Goal: Navigation & Orientation: Find specific page/section

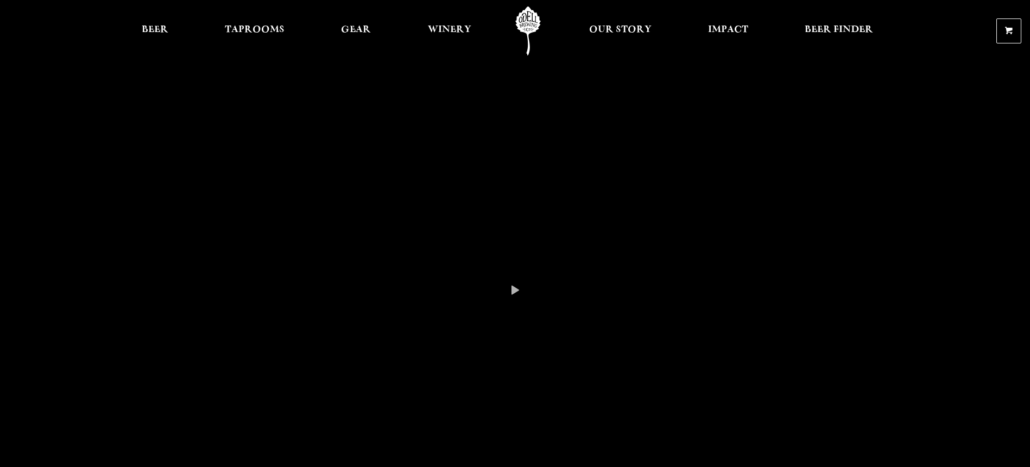
click at [589, 190] on div at bounding box center [515, 289] width 1030 height 579
click at [623, 26] on span "Our Story" at bounding box center [620, 30] width 62 height 9
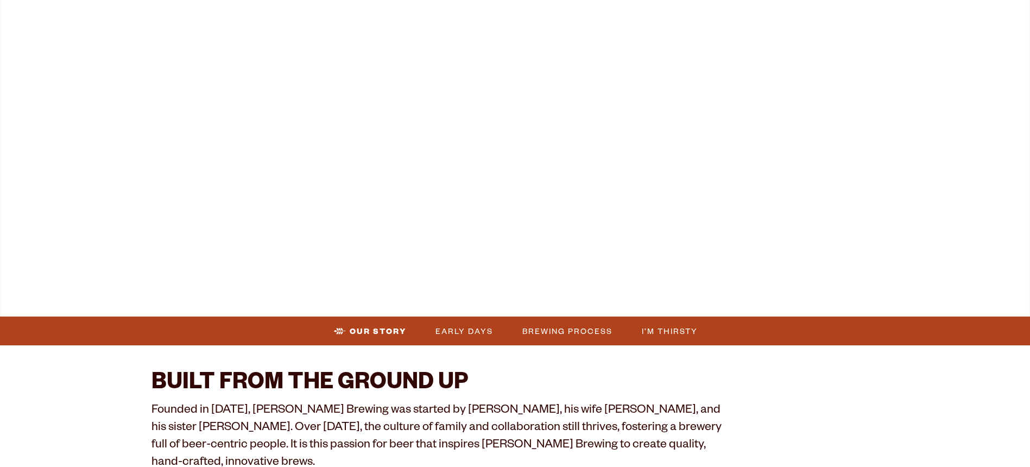
scroll to position [217, 0]
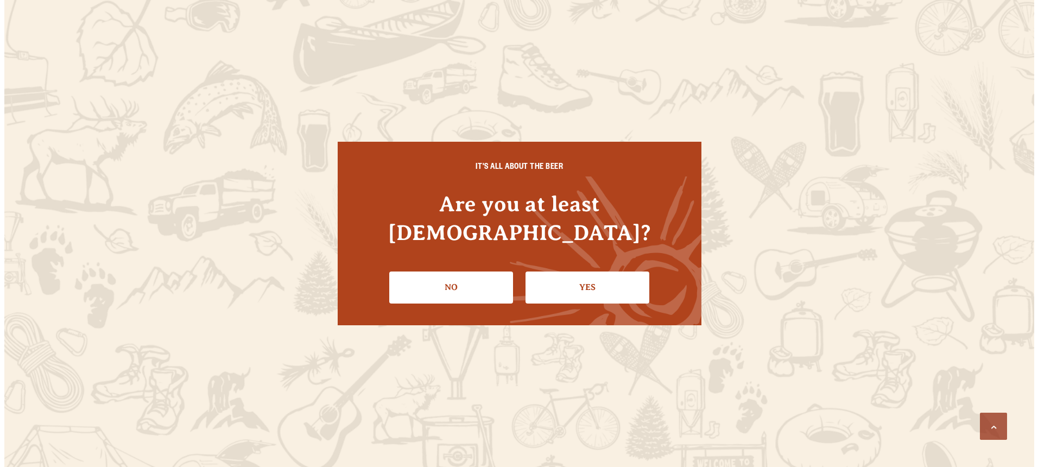
scroll to position [819, 0]
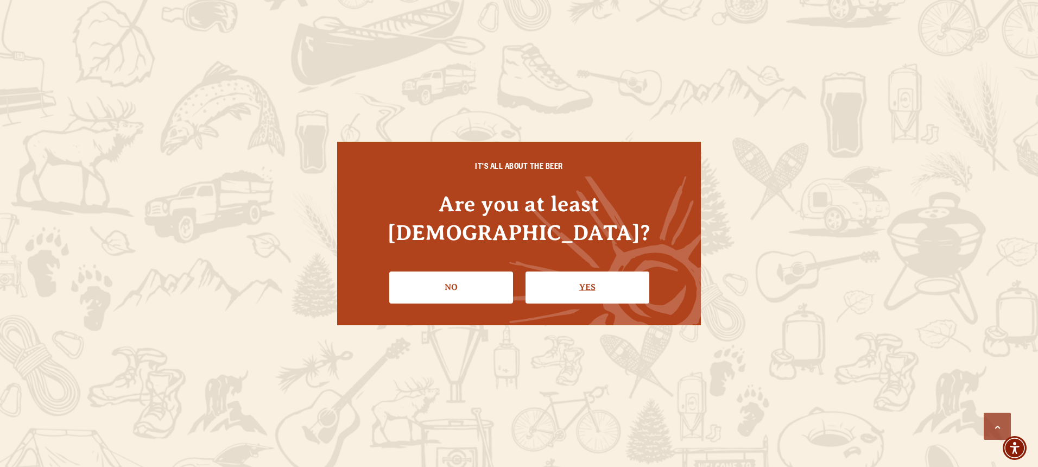
click at [584, 275] on link "Yes" at bounding box center [588, 286] width 124 height 31
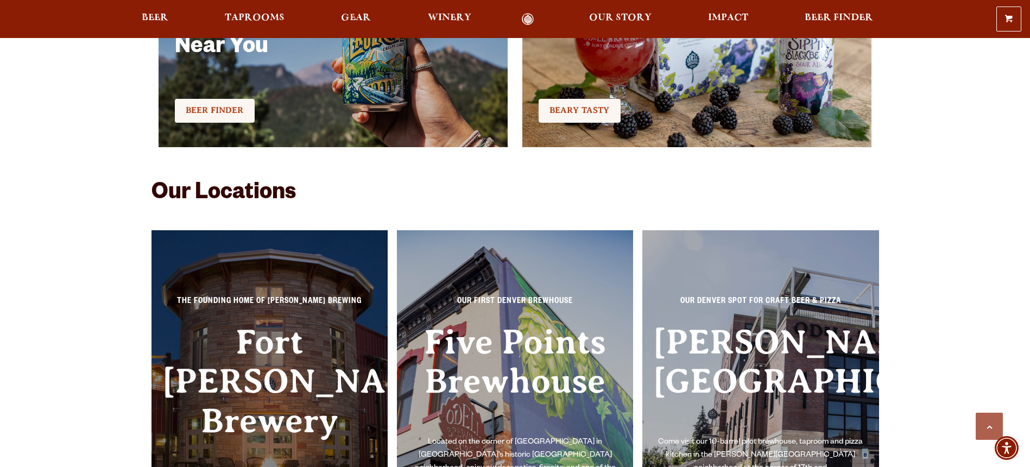
scroll to position [2506, 0]
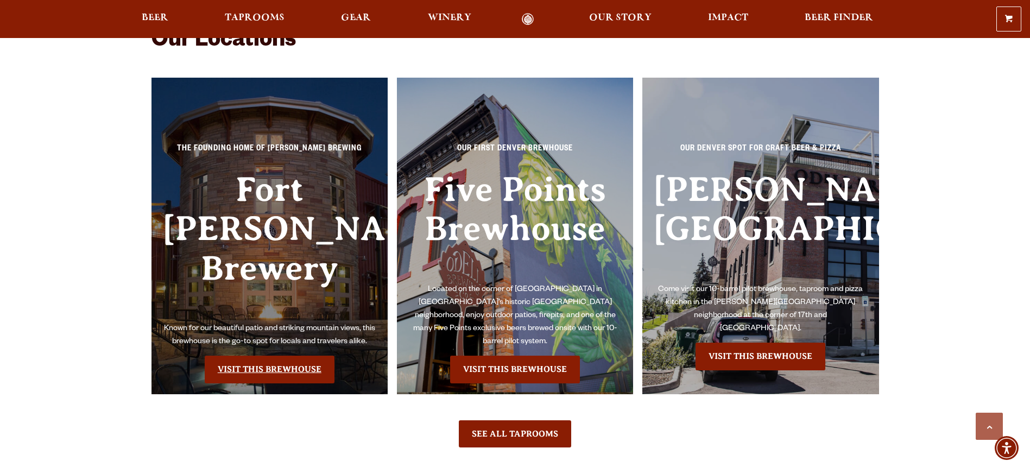
click at [313, 356] on link "Visit this Brewhouse" at bounding box center [270, 369] width 130 height 27
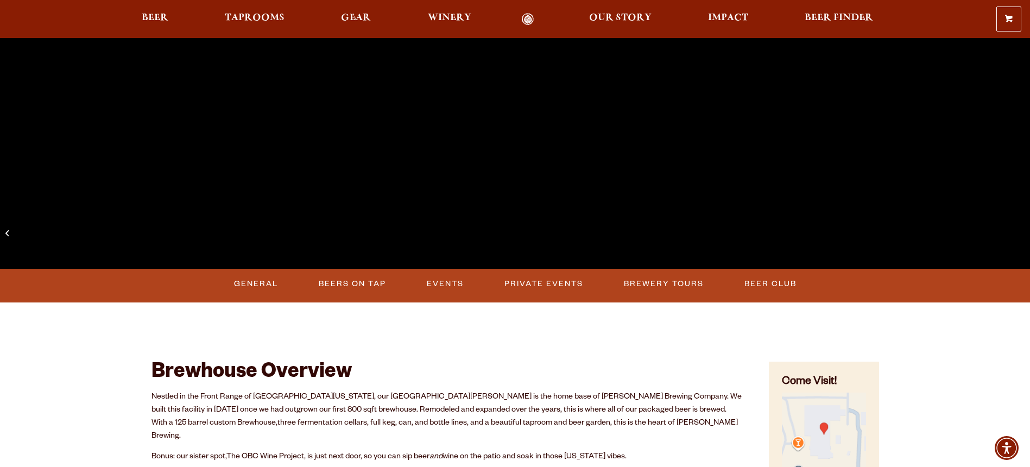
scroll to position [312, 0]
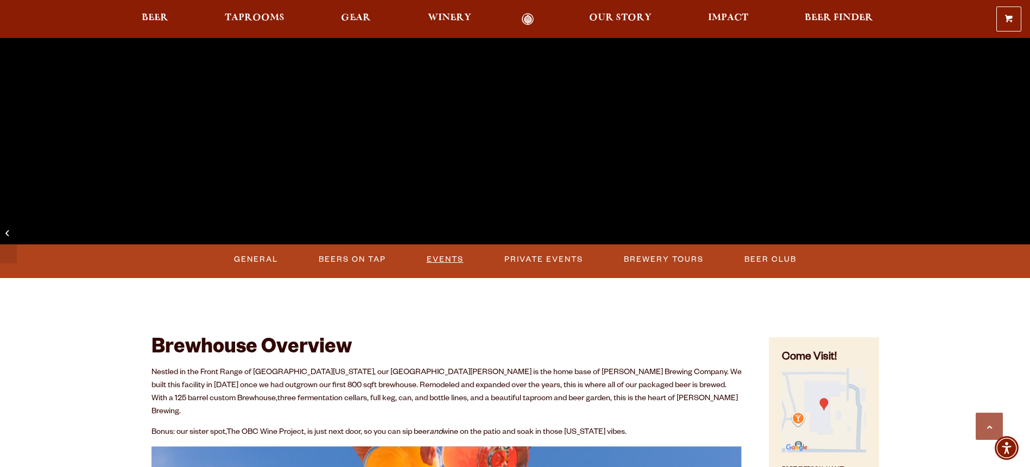
click at [442, 260] on link "Events" at bounding box center [445, 259] width 46 height 25
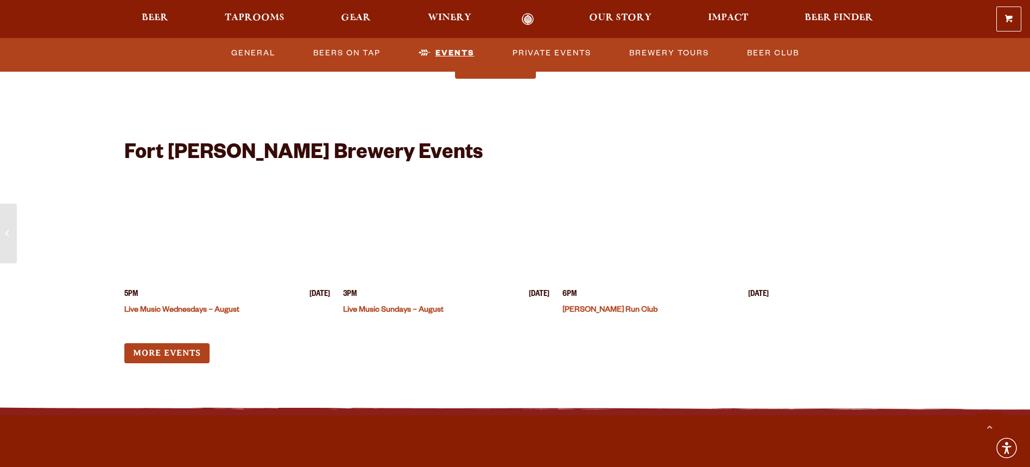
scroll to position [2710, 0]
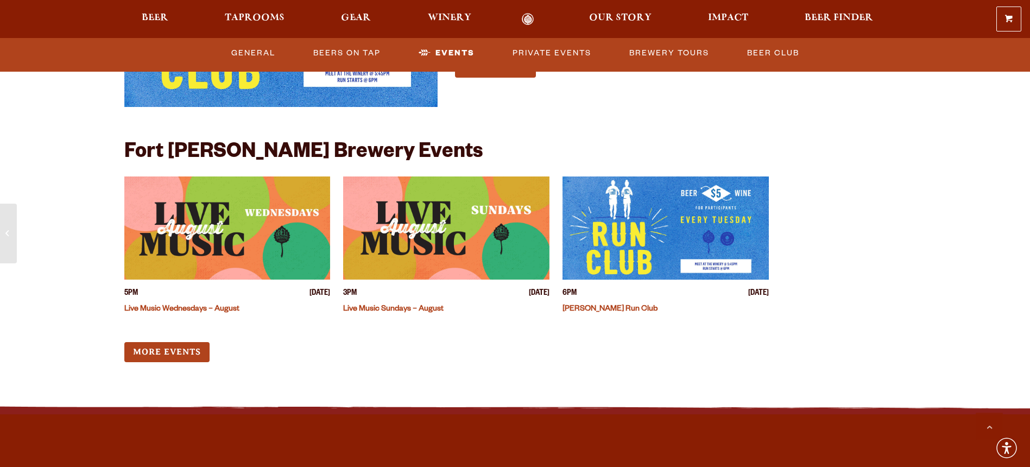
click at [187, 305] on link "Live Music Wednesdays – August" at bounding box center [181, 309] width 115 height 9
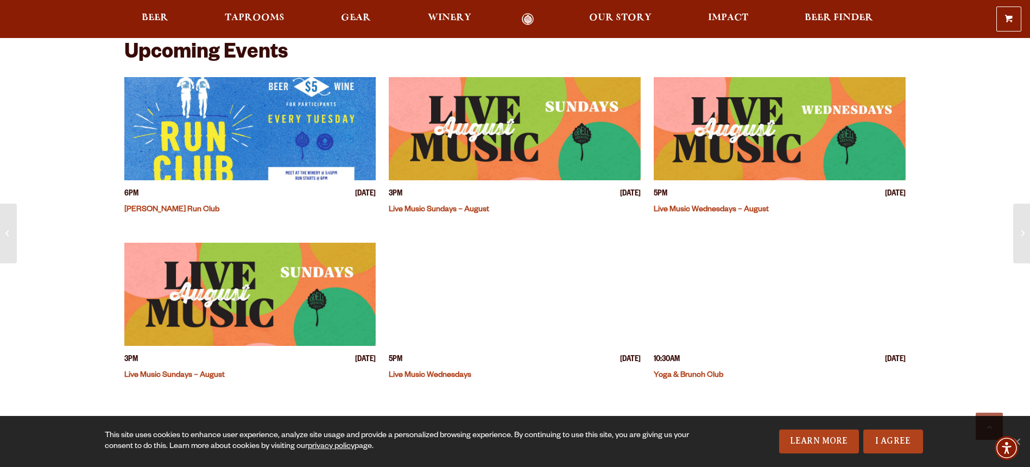
scroll to position [301, 0]
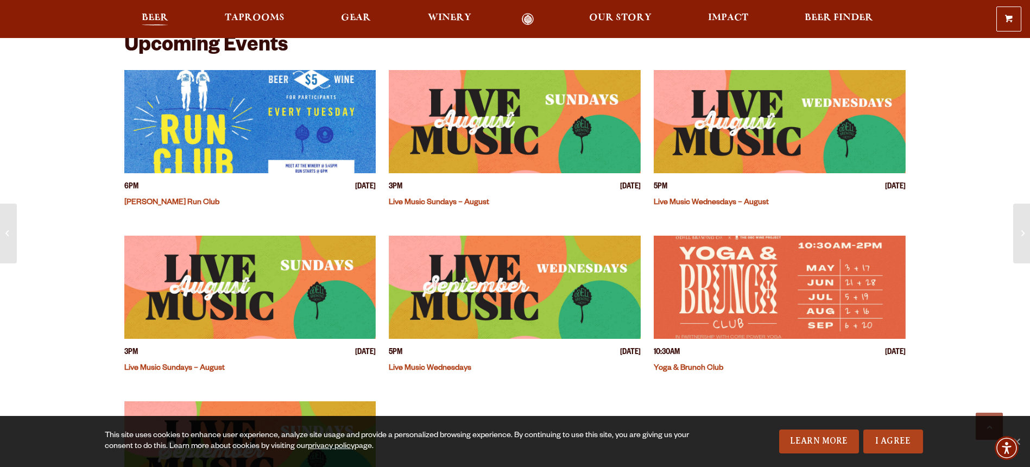
click at [151, 15] on span "Beer" at bounding box center [155, 18] width 27 height 9
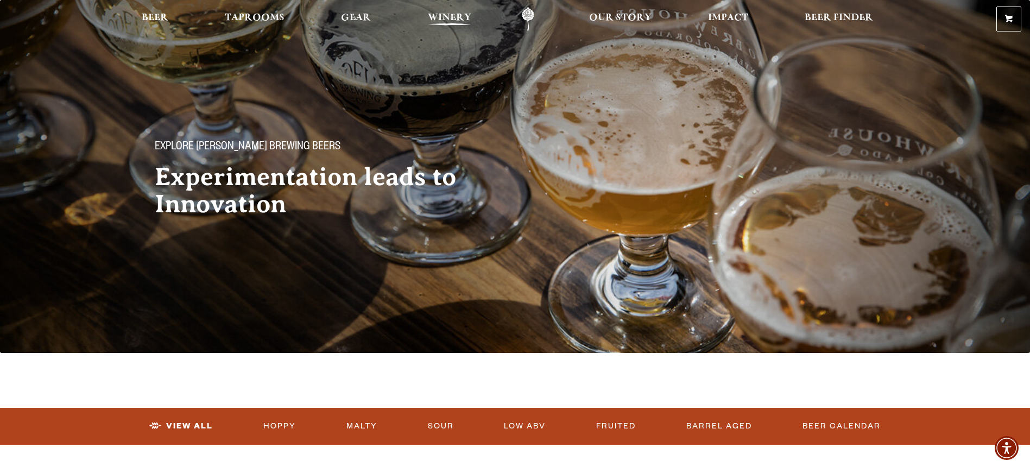
click at [463, 16] on span "Winery" at bounding box center [449, 18] width 43 height 9
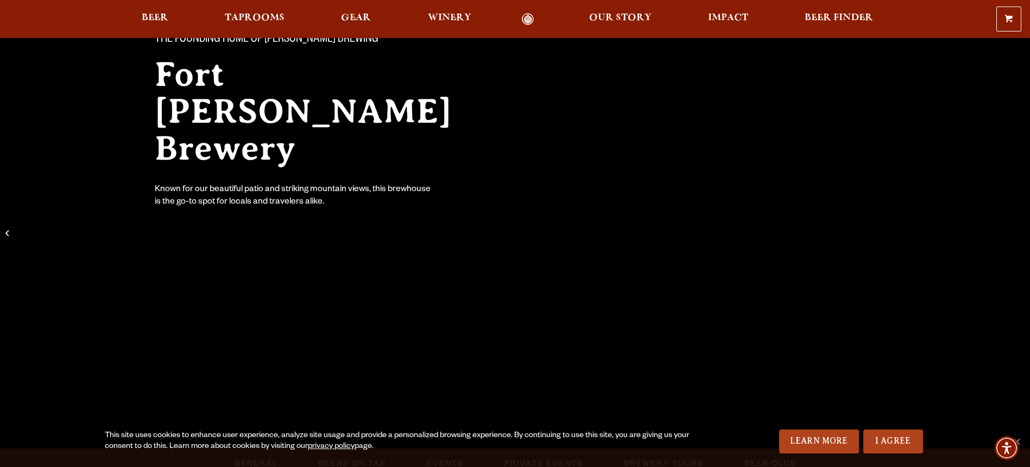
scroll to position [163, 0]
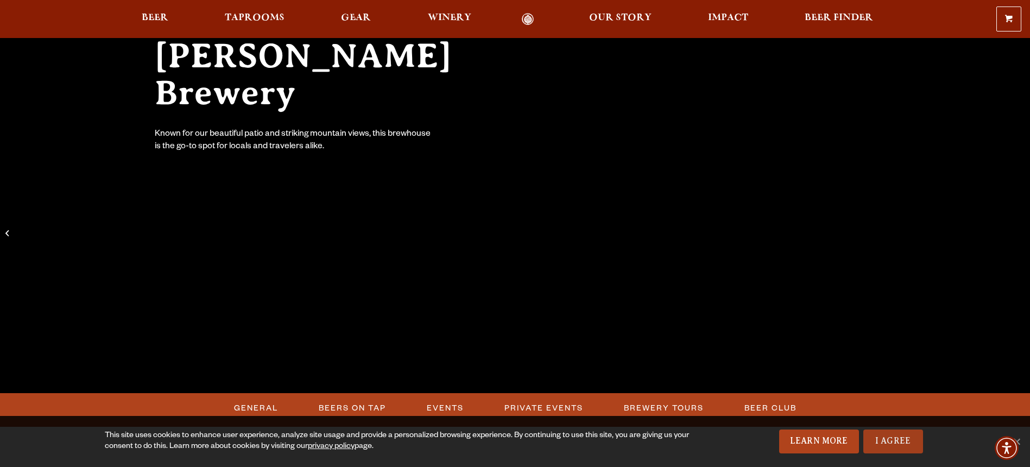
click at [895, 433] on link "I Agree" at bounding box center [893, 441] width 60 height 24
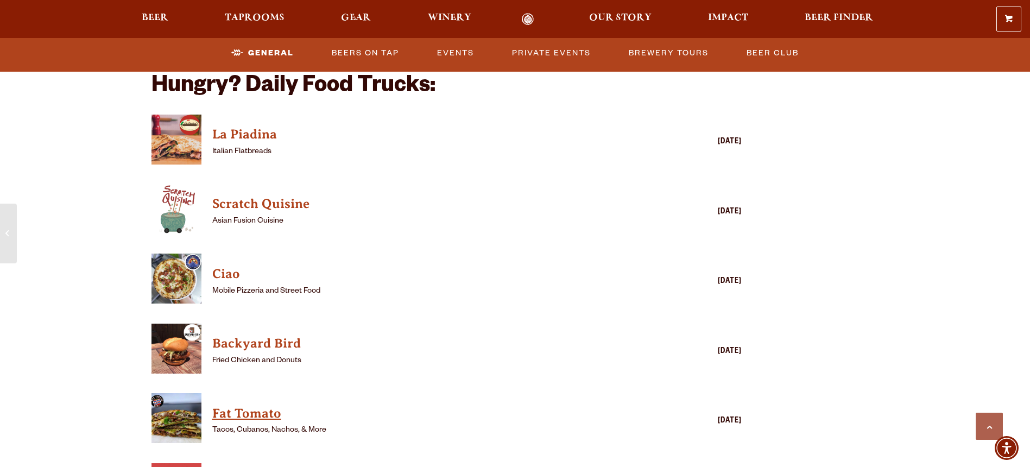
scroll to position [1142, 0]
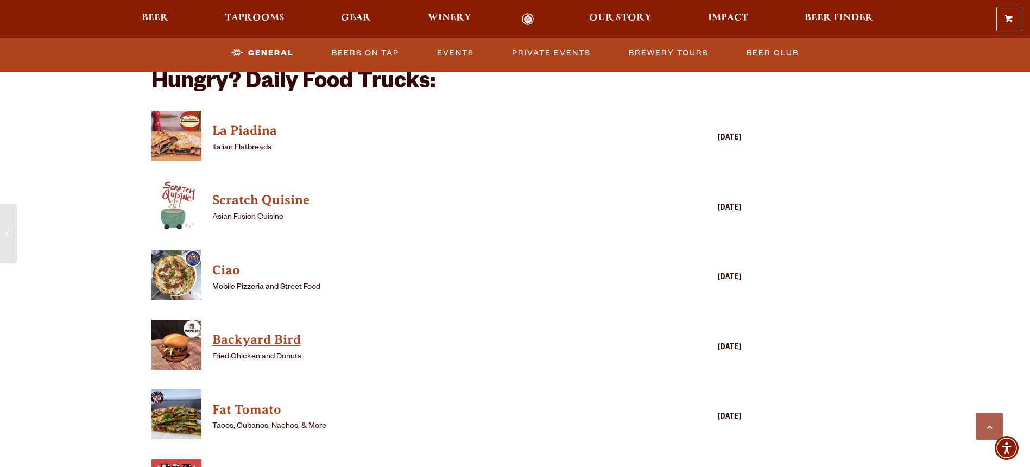
click at [273, 331] on h4 "Backyard Bird" at bounding box center [431, 339] width 438 height 17
